Goal: Task Accomplishment & Management: Manage account settings

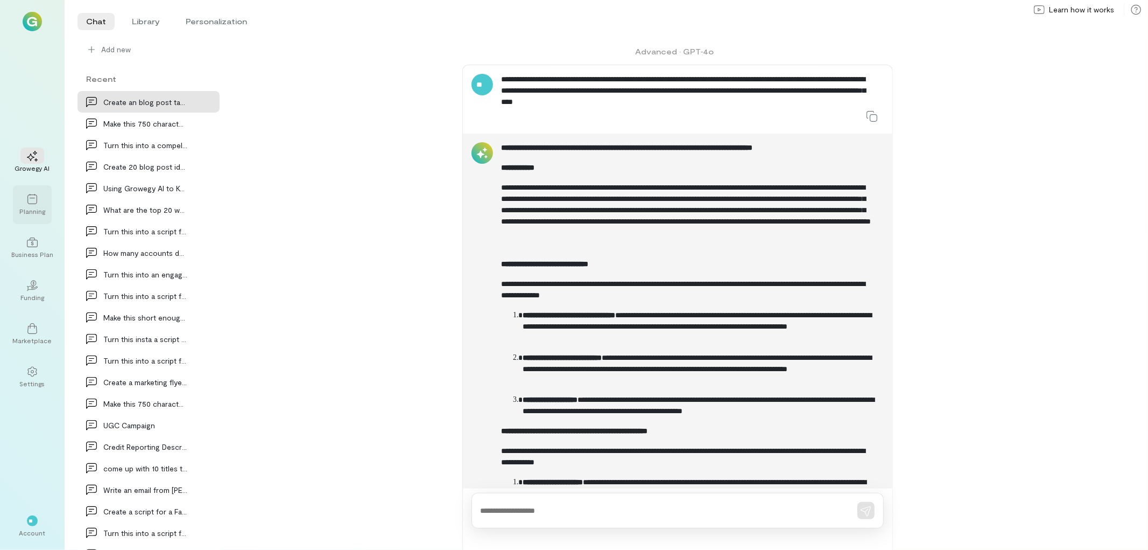
scroll to position [76, 0]
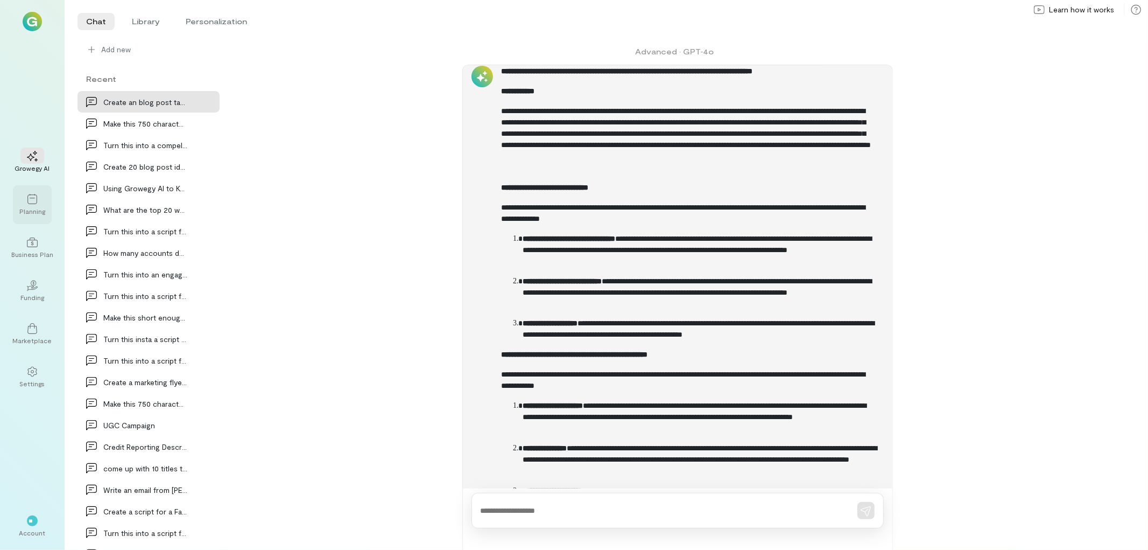
click at [33, 200] on icon at bounding box center [32, 199] width 11 height 11
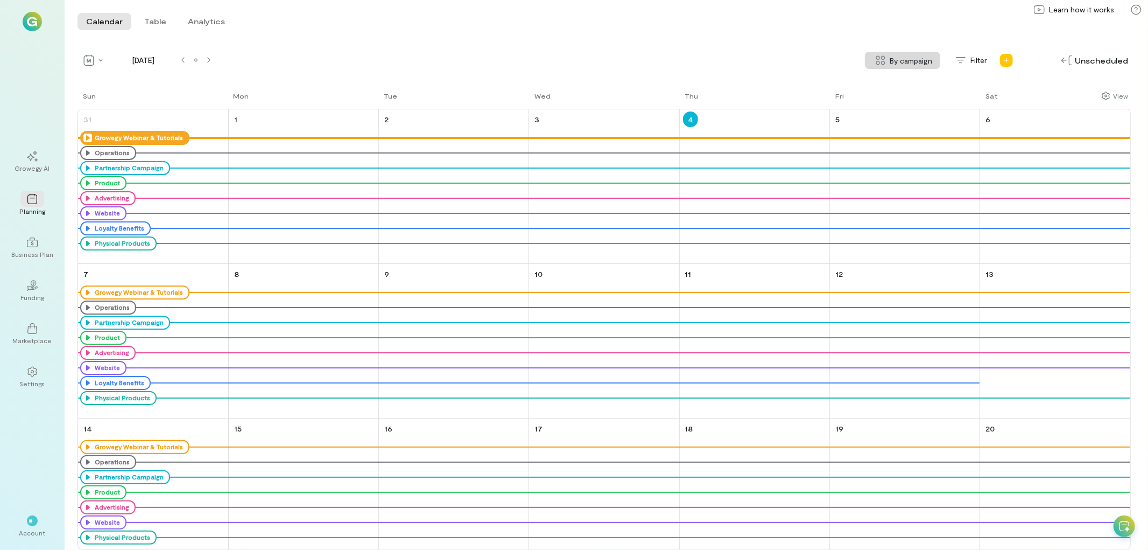
click at [87, 136] on icon at bounding box center [87, 137] width 9 height 9
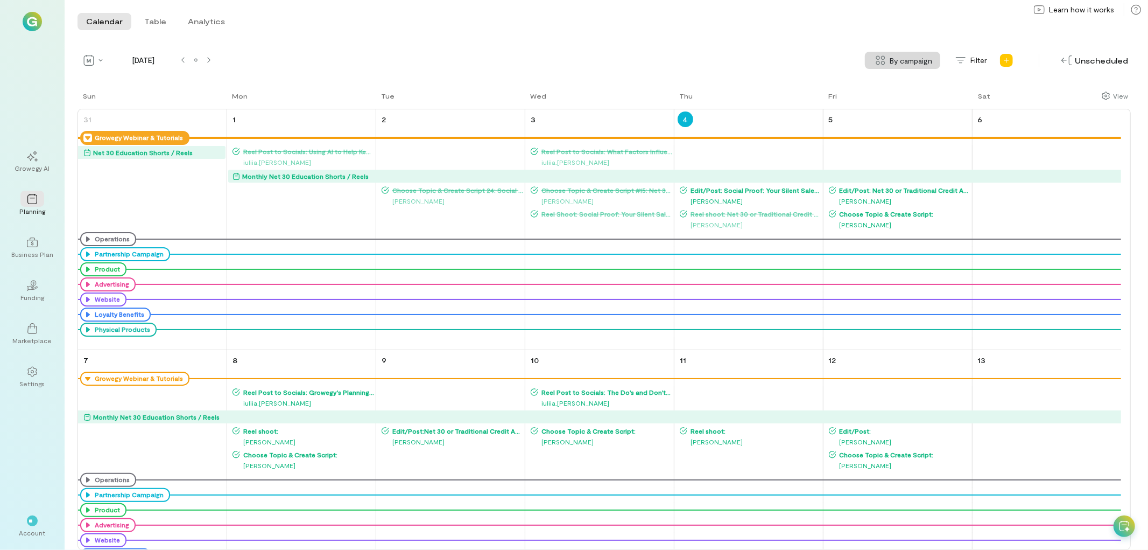
click at [772, 187] on span "Edit/Post: Social Proof: Your Silent Salesperson" at bounding box center [754, 190] width 135 height 9
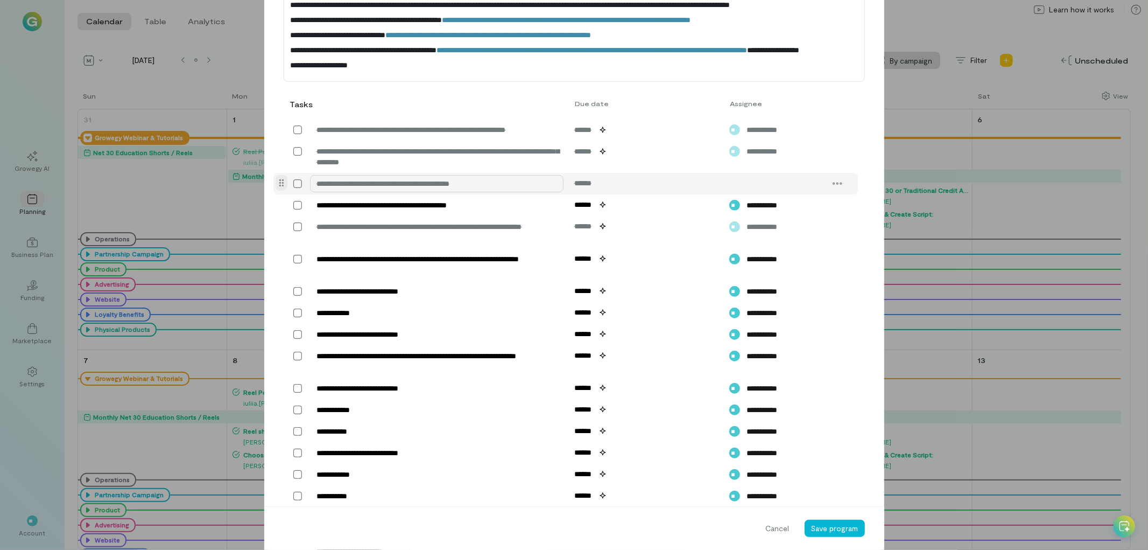
scroll to position [401, 0]
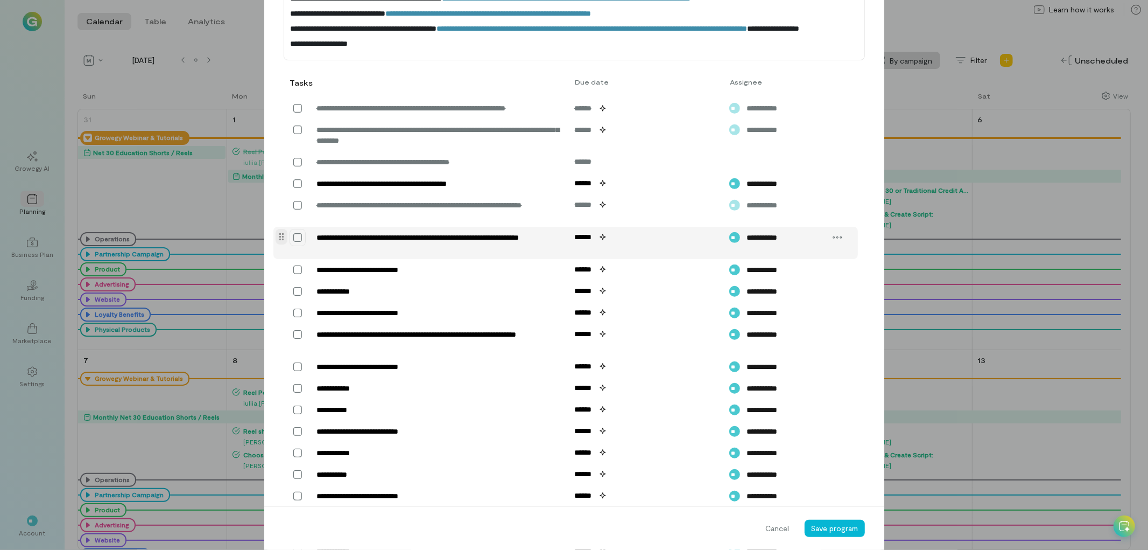
click at [292, 243] on icon at bounding box center [297, 237] width 11 height 11
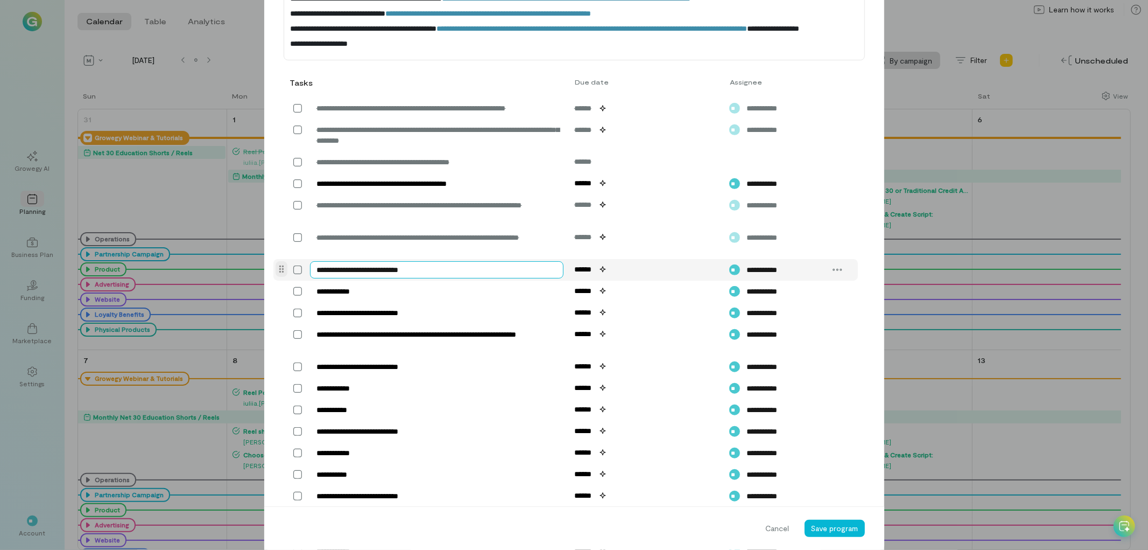
click at [463, 278] on textarea "**********" at bounding box center [437, 269] width 254 height 17
click at [821, 526] on span "Save program" at bounding box center [834, 527] width 47 height 9
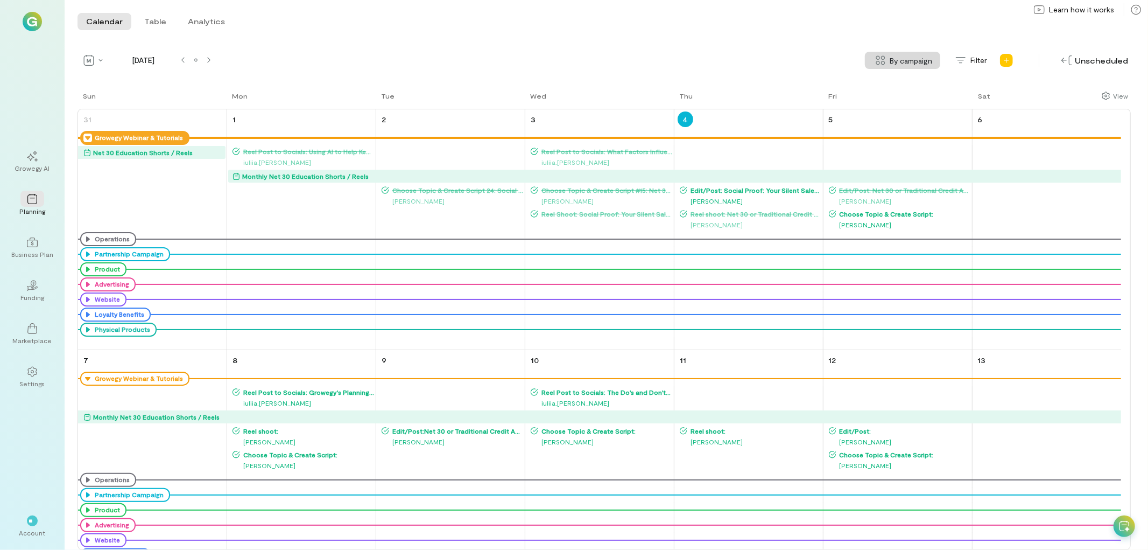
click at [88, 136] on icon at bounding box center [87, 137] width 9 height 9
